Goal: Book appointment/travel/reservation

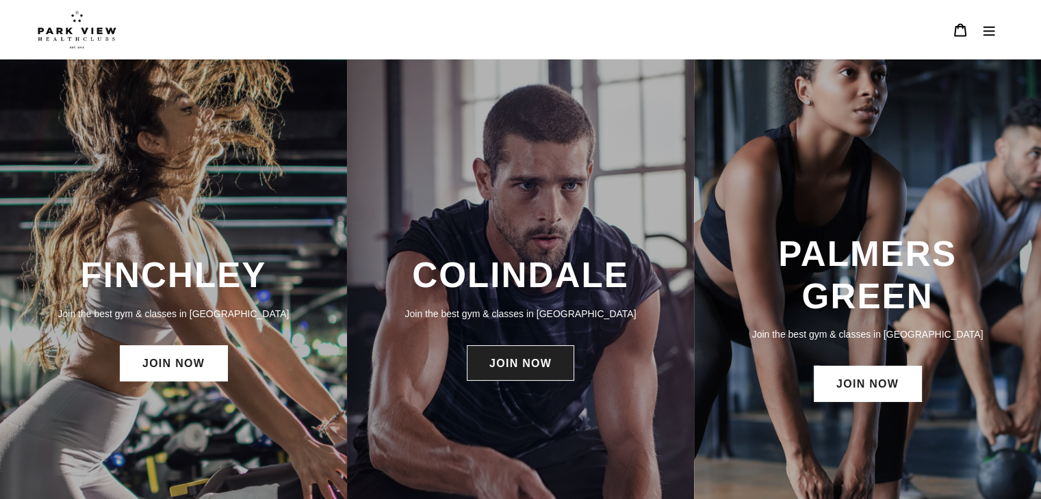
click at [521, 378] on link "JOIN NOW" at bounding box center [520, 363] width 107 height 36
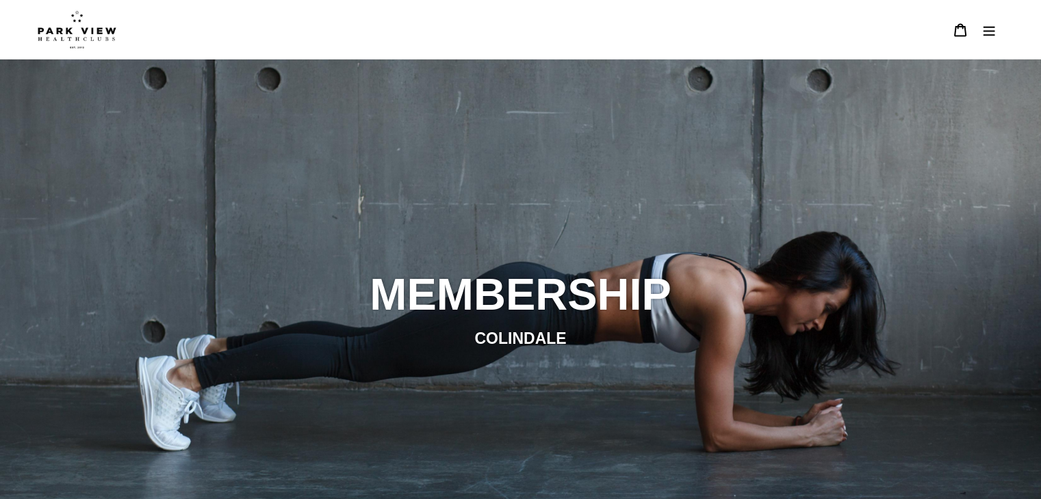
click at [985, 38] on button "Menu" at bounding box center [988, 29] width 29 height 29
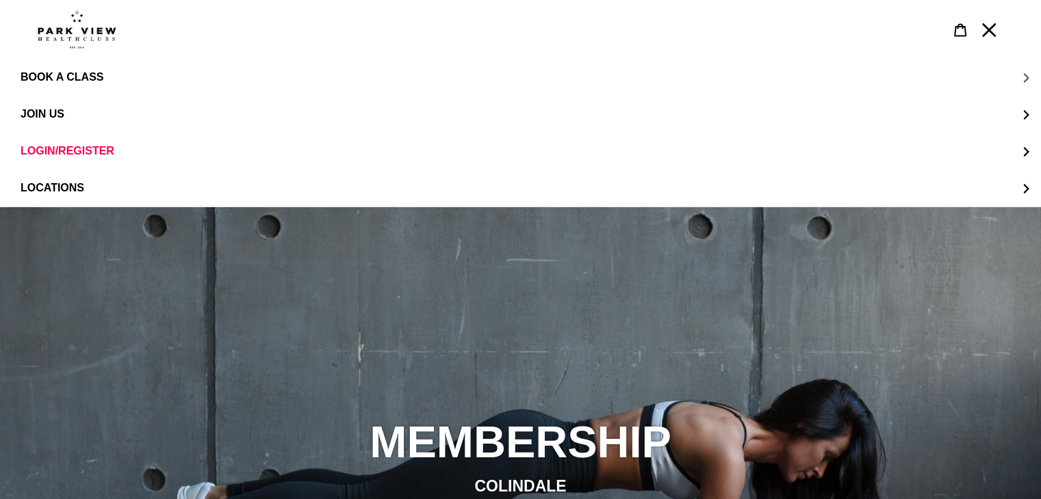
click at [74, 77] on span "BOOK A CLASS" at bounding box center [62, 77] width 83 height 12
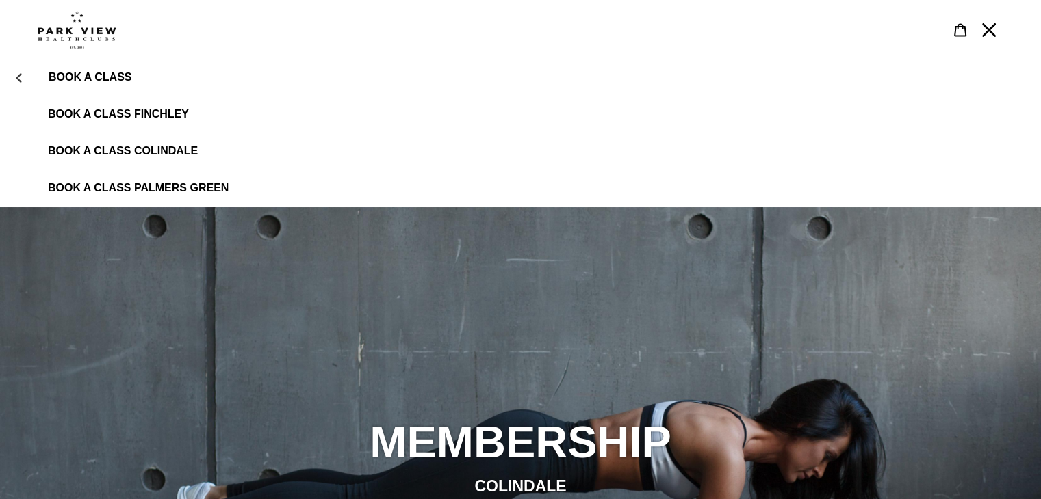
click at [131, 152] on span "BOOK A CLASS COLINDALE" at bounding box center [123, 151] width 150 height 12
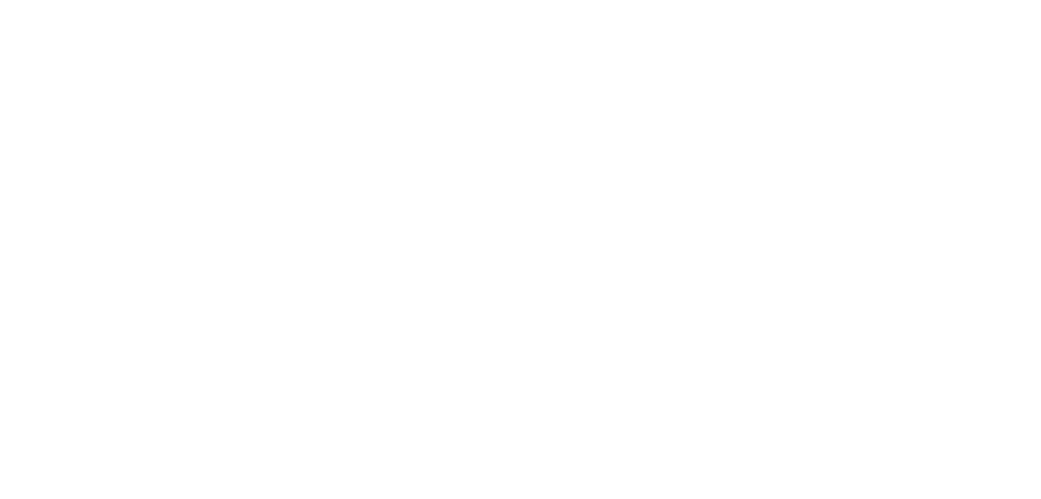
scroll to position [755, 0]
